Goal: Check status: Check status

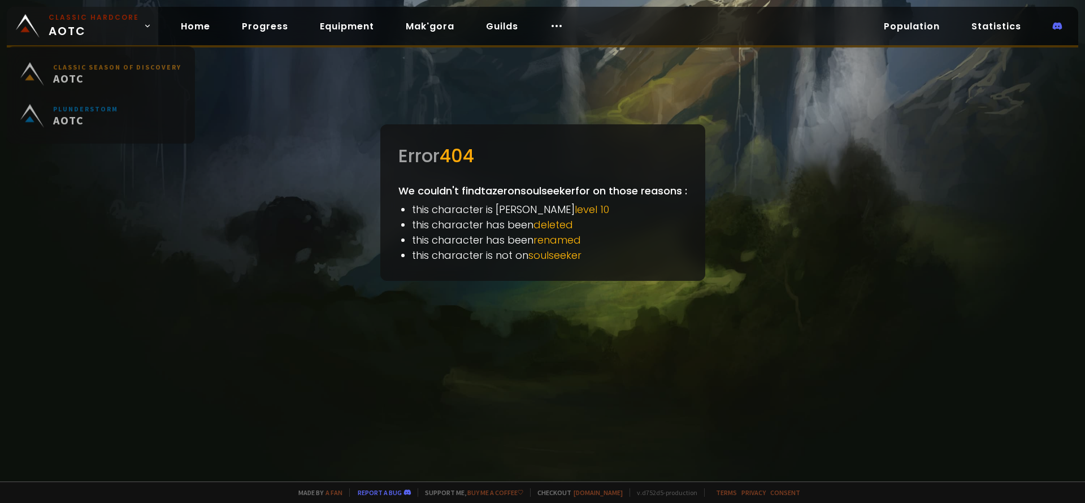
click at [77, 31] on span "Classic Hardcore AOTC" at bounding box center [94, 25] width 90 height 27
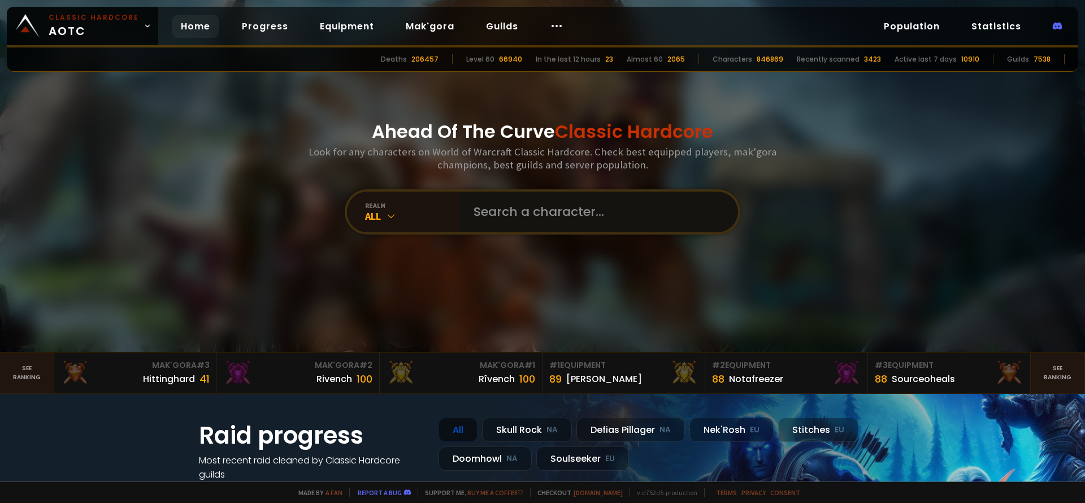
click at [501, 210] on input "text" at bounding box center [596, 212] width 258 height 41
type input "teldracil"
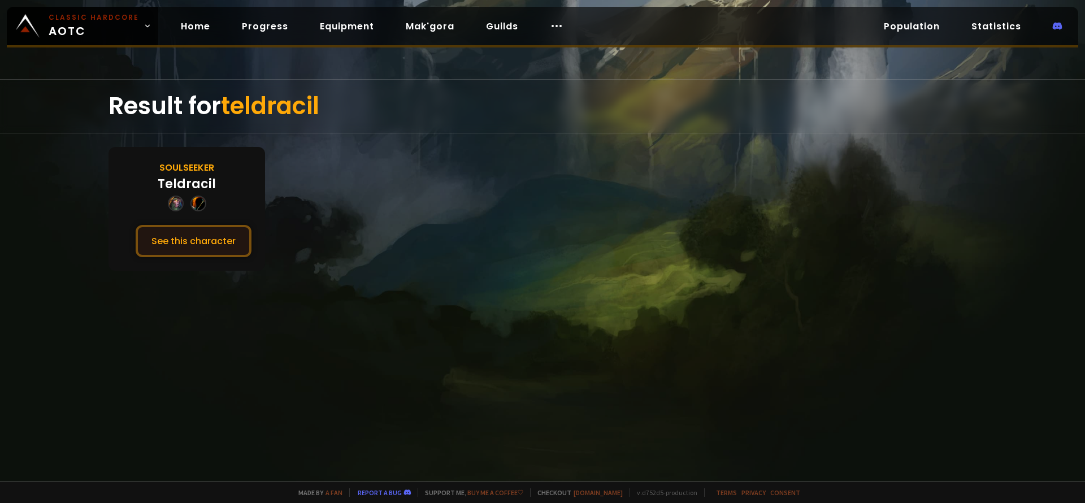
click at [170, 229] on button "See this character" at bounding box center [194, 241] width 116 height 32
